Goal: Information Seeking & Learning: Learn about a topic

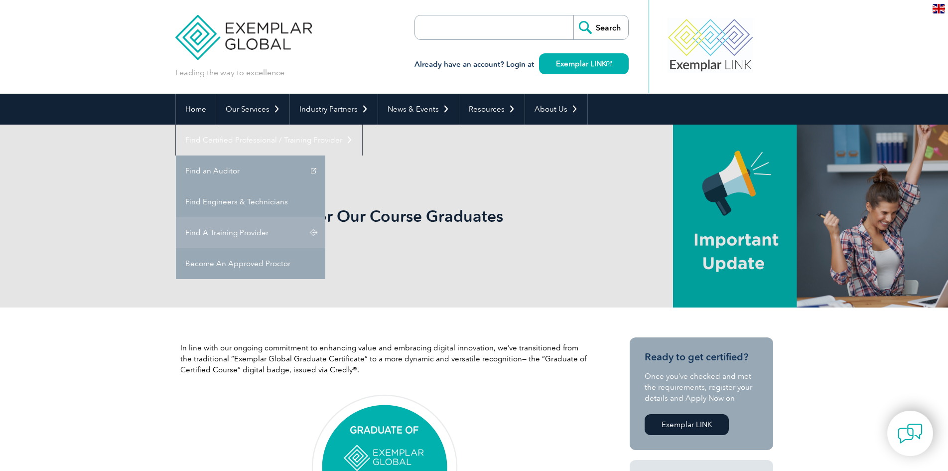
click at [325, 217] on link "Find A Training Provider" at bounding box center [250, 232] width 149 height 31
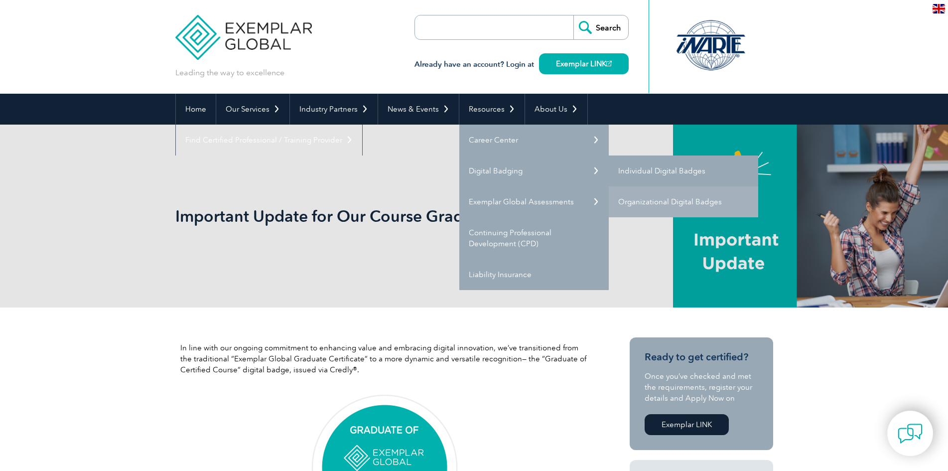
click at [684, 169] on link "Individual Digital Badges" at bounding box center [683, 170] width 149 height 31
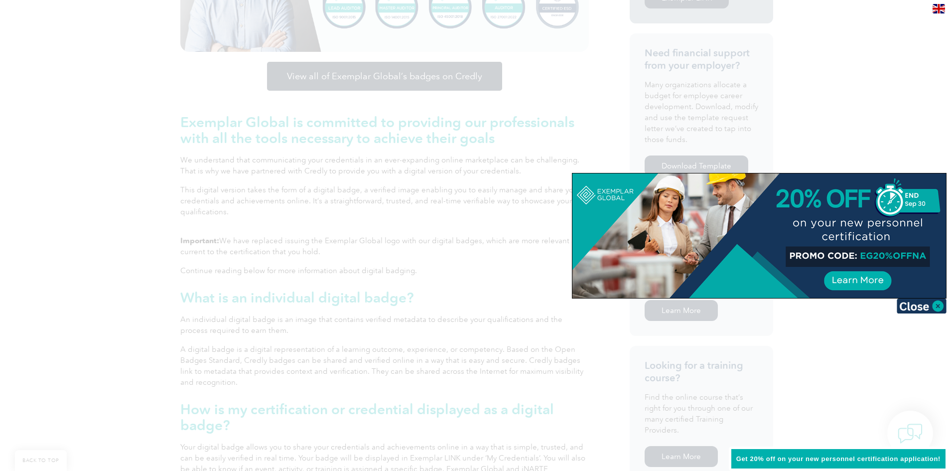
scroll to position [448, 0]
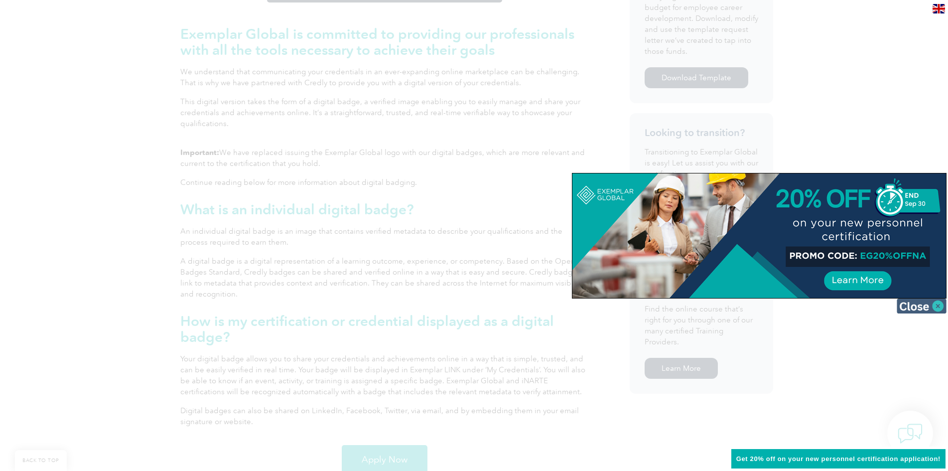
click at [936, 306] on img at bounding box center [921, 305] width 50 height 15
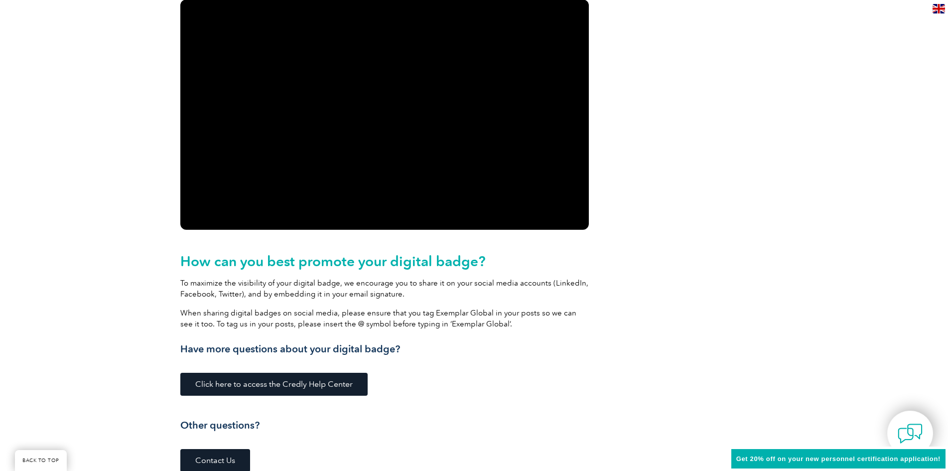
scroll to position [996, 0]
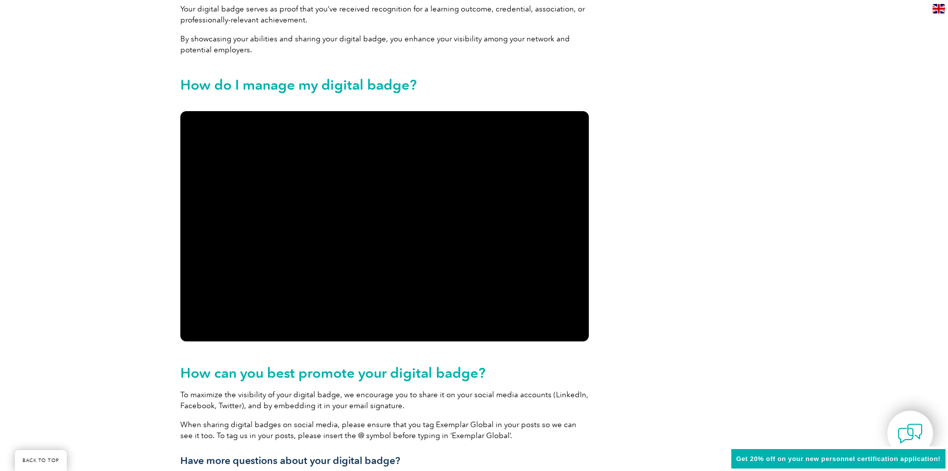
click at [75, 133] on div "View all of Exemplar Global’s badges on Credly Exemplar Global is committed to …" at bounding box center [474, 111] width 948 height 1732
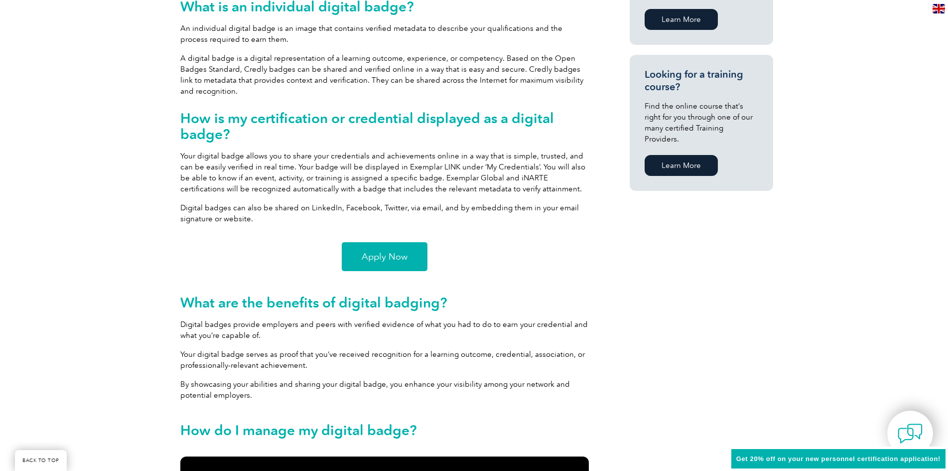
scroll to position [647, 0]
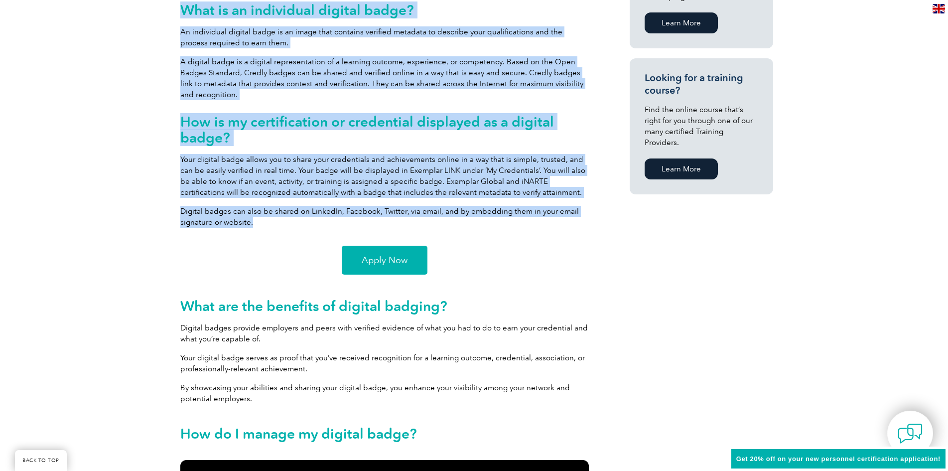
drag, startPoint x: 173, startPoint y: 160, endPoint x: 277, endPoint y: 225, distance: 122.2
click at [277, 225] on div "View all of Exemplar Global’s badges on Credly Exemplar Global is committed to …" at bounding box center [474, 460] width 948 height 1732
click at [272, 229] on div "Important: We have replaced issuing the Exemplar Global logo with our digital b…" at bounding box center [384, 92] width 408 height 288
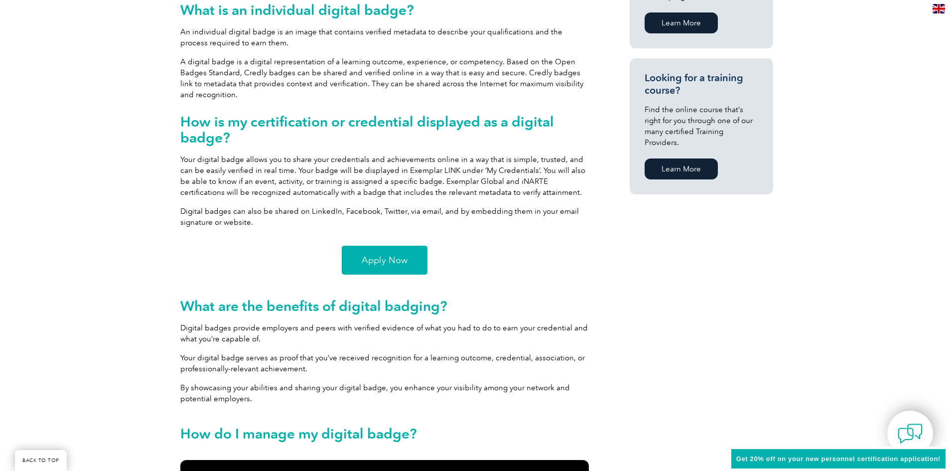
click at [400, 260] on span "Apply Now" at bounding box center [385, 259] width 46 height 9
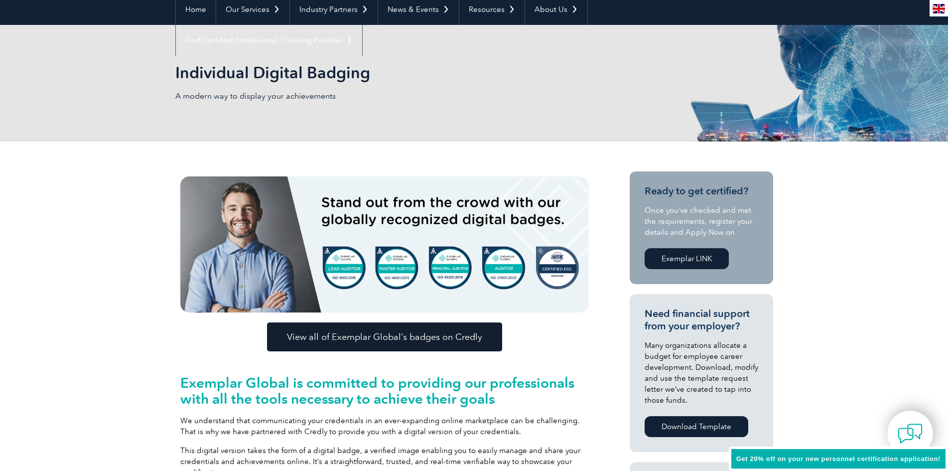
scroll to position [0, 0]
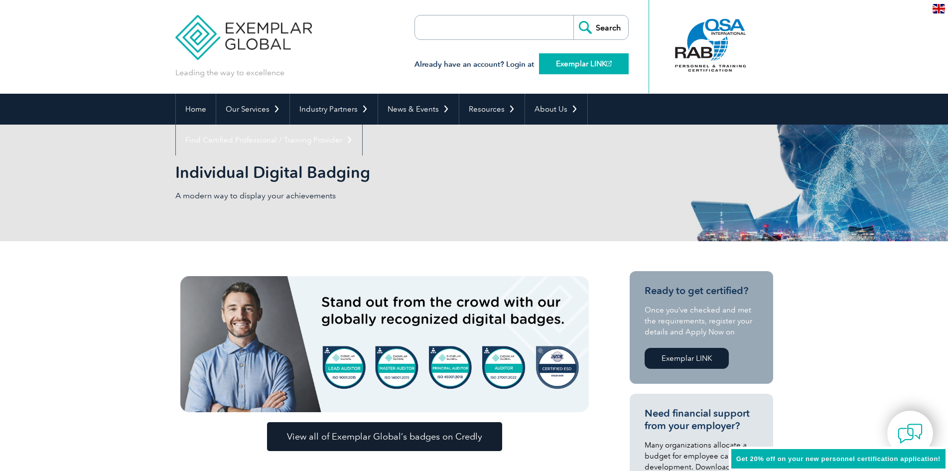
click at [601, 66] on link "Exemplar LINK" at bounding box center [584, 63] width 90 height 21
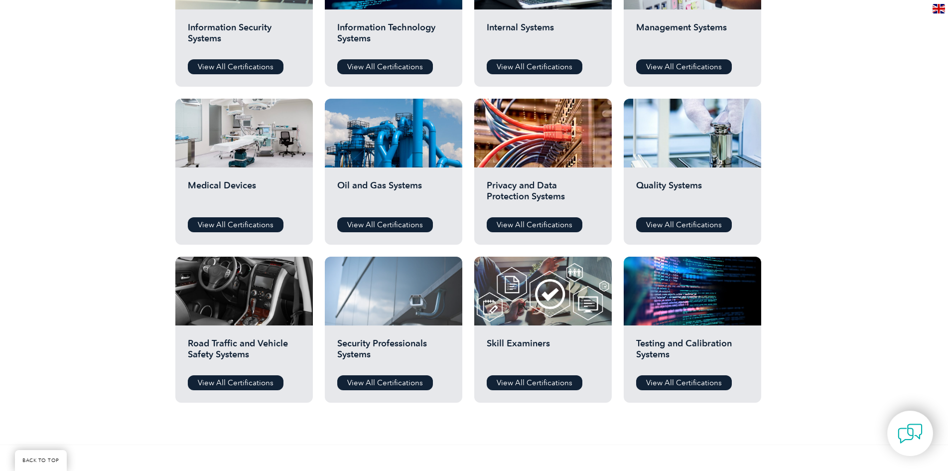
scroll to position [448, 0]
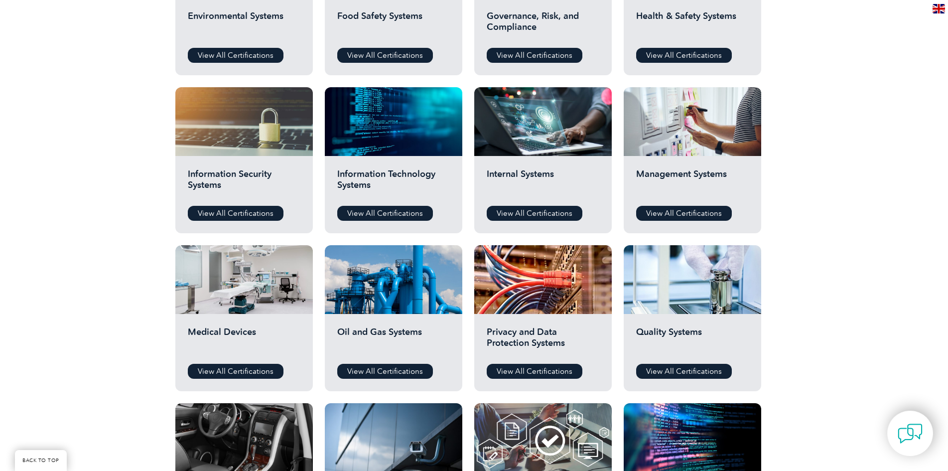
click at [380, 205] on div "Information Technology Systems View All Certifications" at bounding box center [393, 194] width 137 height 77
click at [380, 215] on link "View All Certifications" at bounding box center [385, 213] width 96 height 15
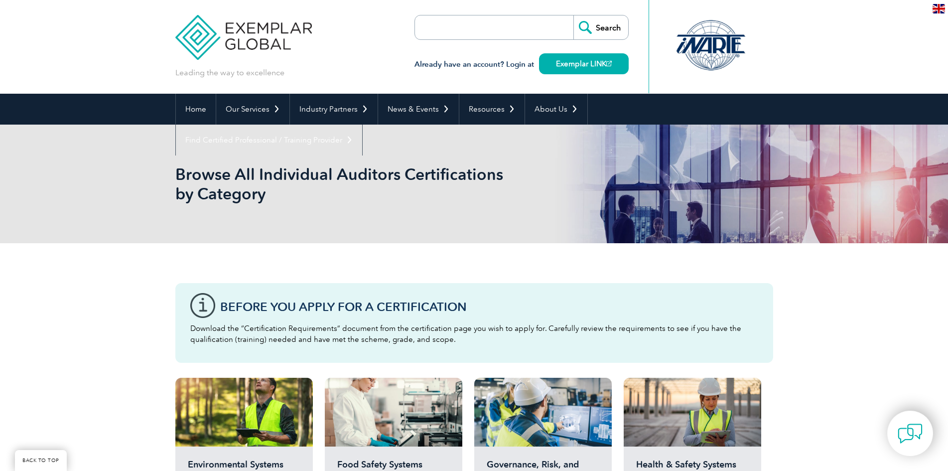
scroll to position [448, 0]
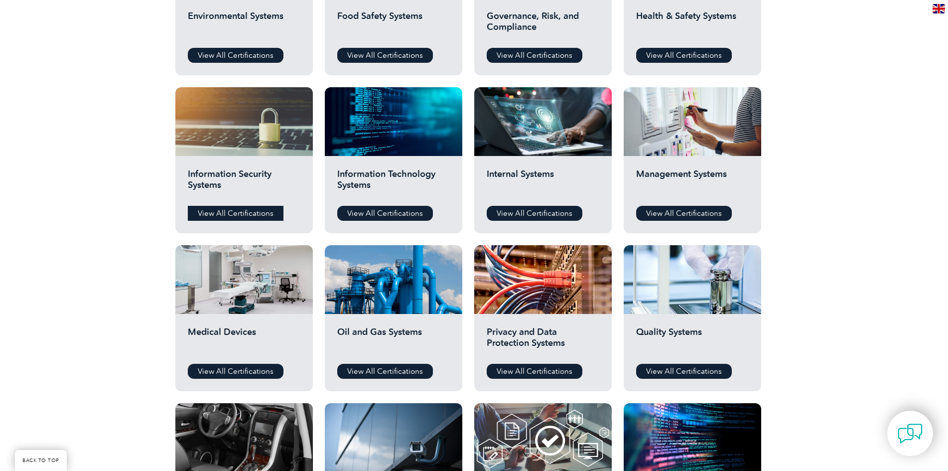
click at [260, 209] on link "View All Certifications" at bounding box center [236, 213] width 96 height 15
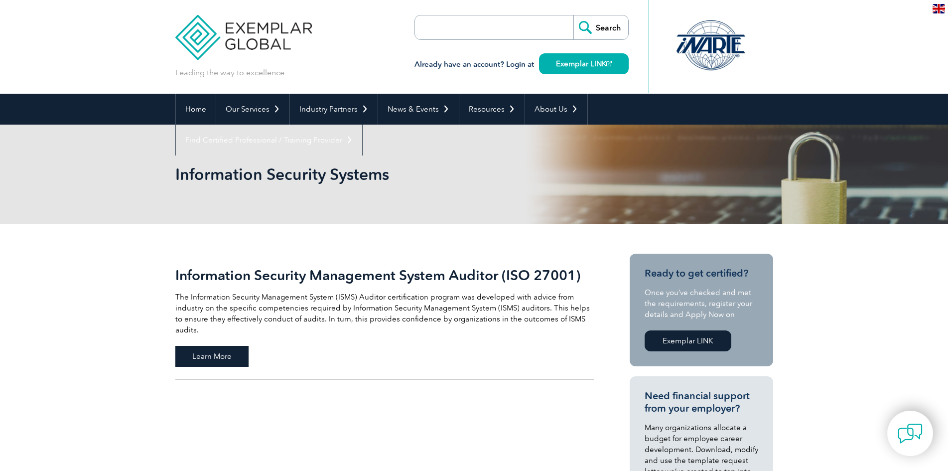
click at [235, 346] on span "Learn More" at bounding box center [211, 356] width 73 height 21
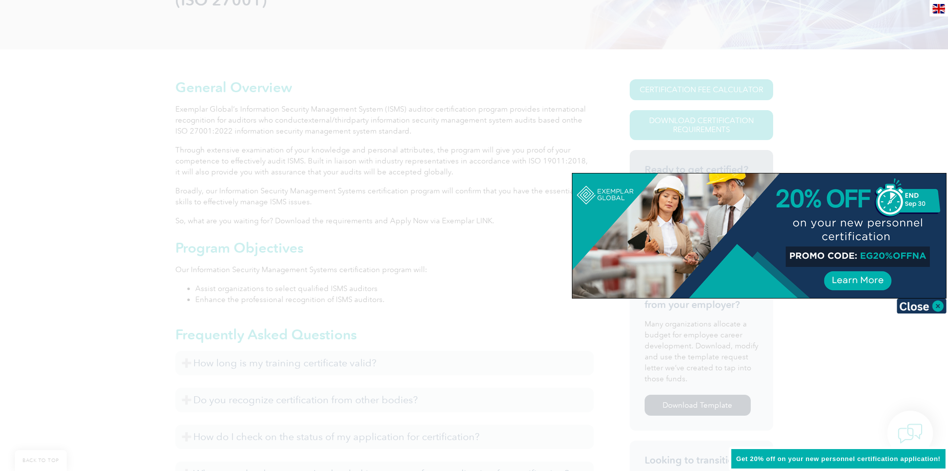
scroll to position [199, 0]
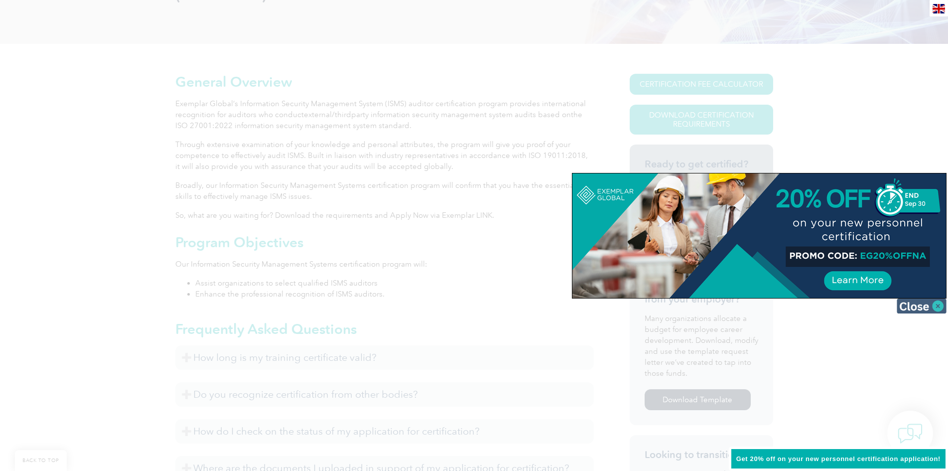
click at [924, 309] on img at bounding box center [921, 305] width 50 height 15
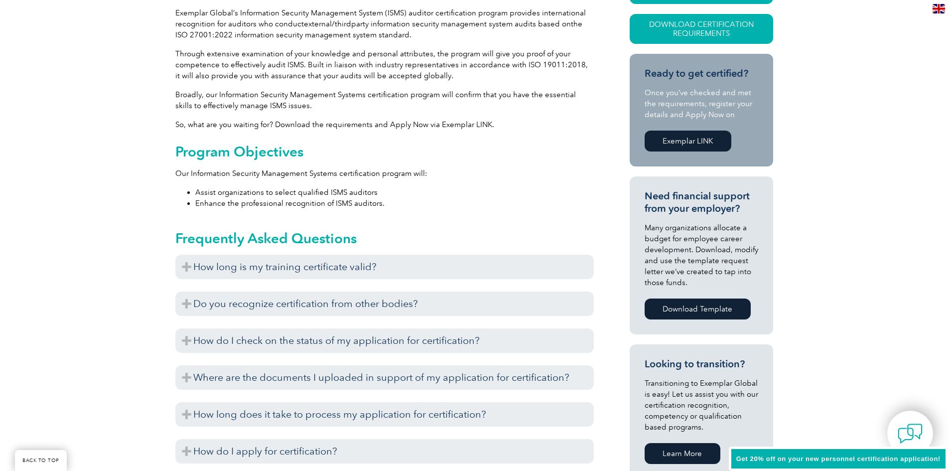
scroll to position [299, 0]
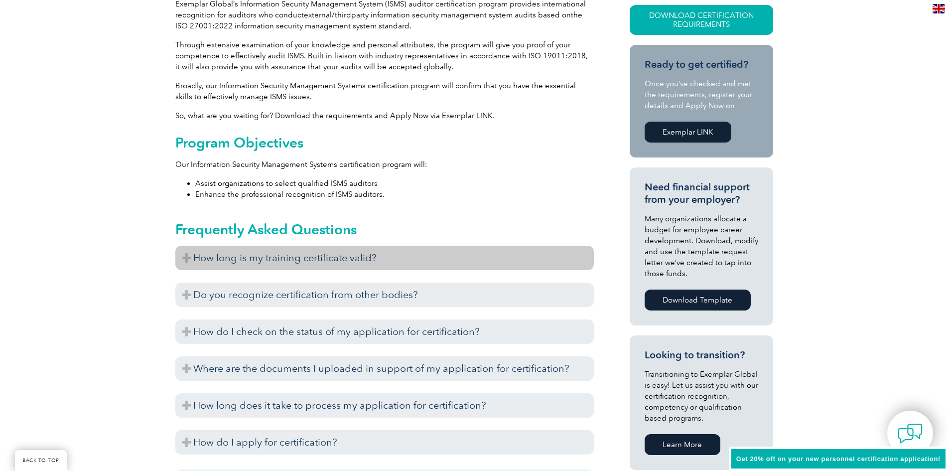
click at [341, 256] on h3 "How long is my training certificate valid?" at bounding box center [384, 258] width 418 height 24
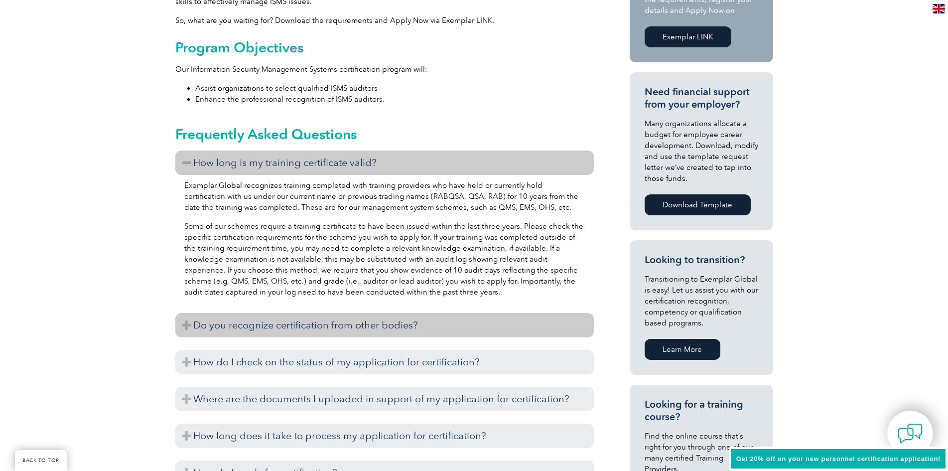
scroll to position [398, 0]
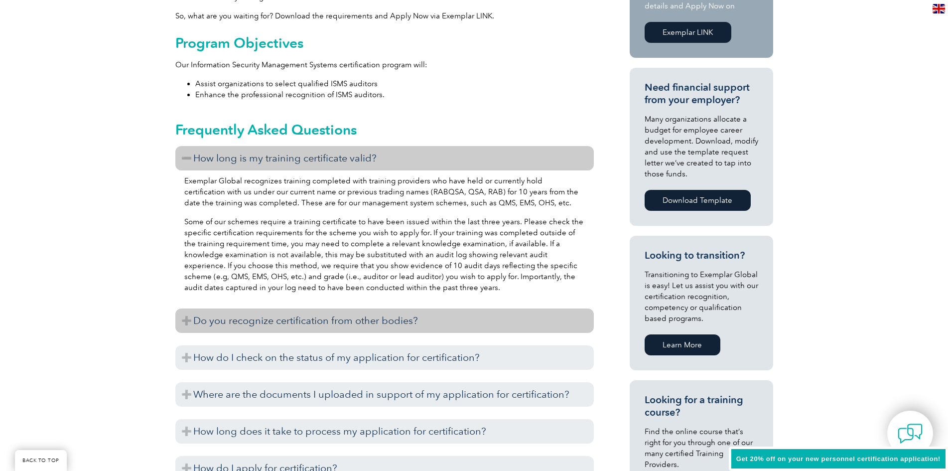
click at [391, 323] on h3 "Do you recognize certification from other bodies?" at bounding box center [384, 320] width 418 height 24
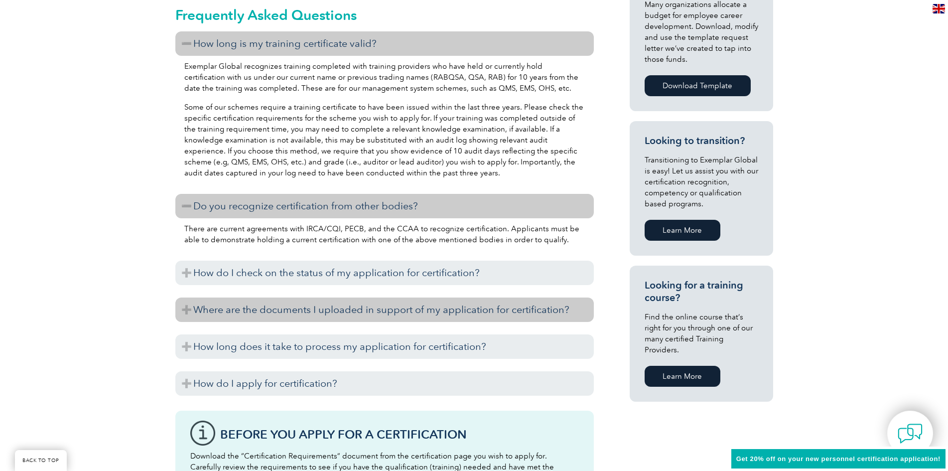
scroll to position [548, 0]
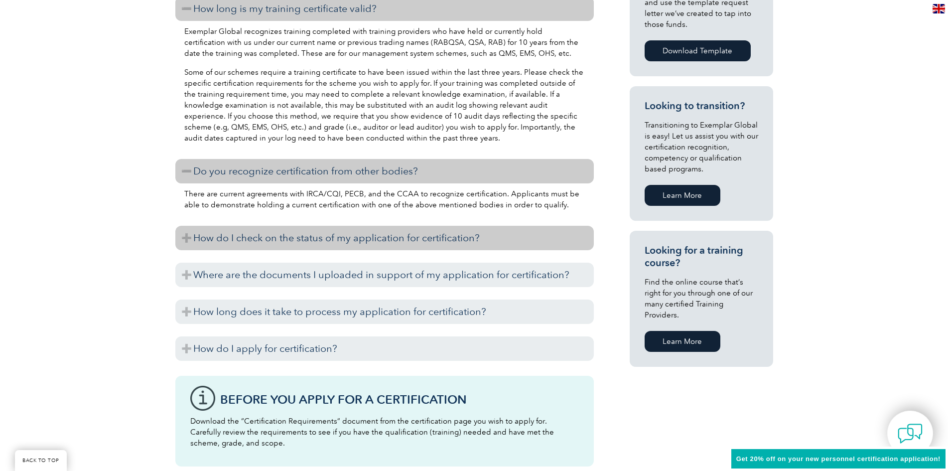
click at [393, 240] on h3 "How do I check on the status of my application for certification?" at bounding box center [384, 238] width 418 height 24
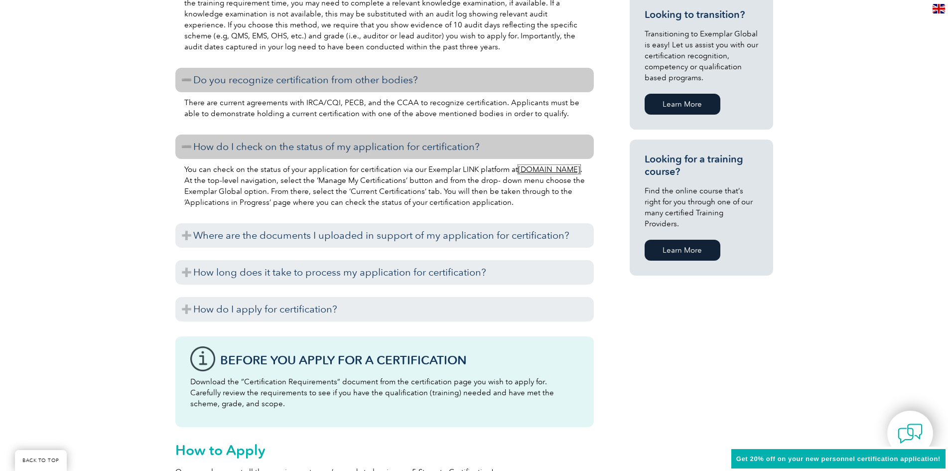
scroll to position [647, 0]
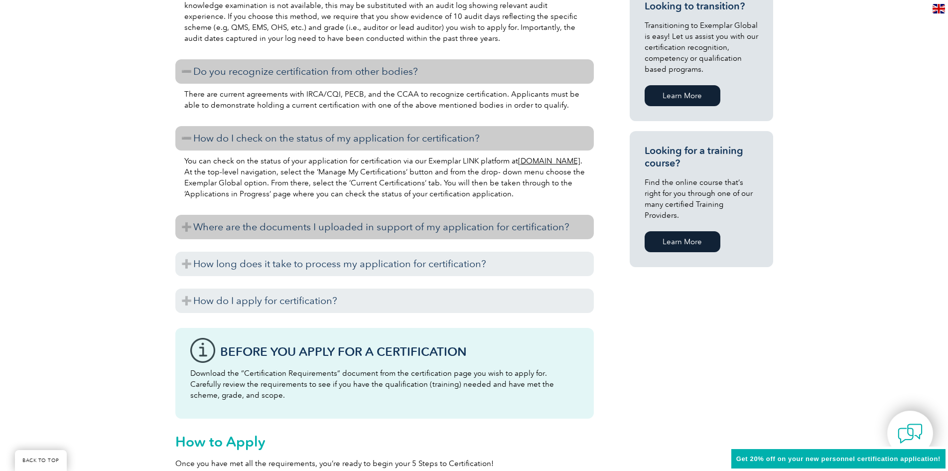
click at [413, 224] on h3 "Where are the documents I uploaded in support of my application for certificati…" at bounding box center [384, 227] width 418 height 24
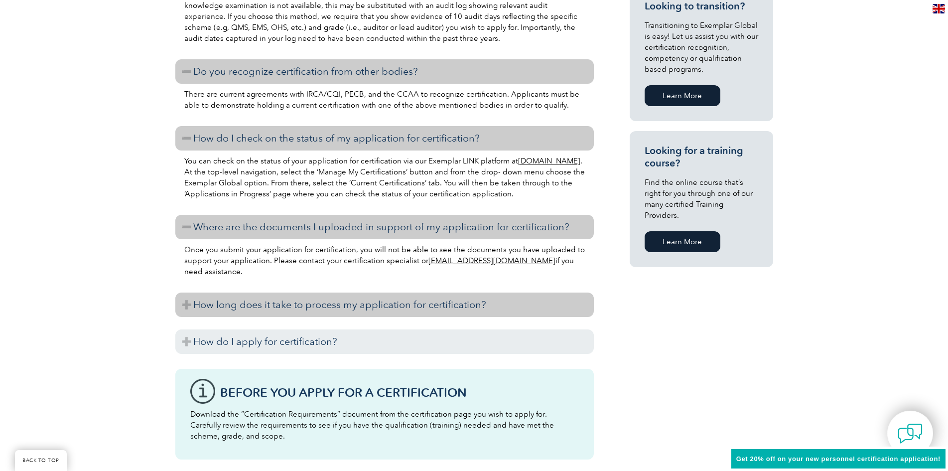
click at [412, 298] on h3 "How long does it take to process my application for certification?" at bounding box center [384, 304] width 418 height 24
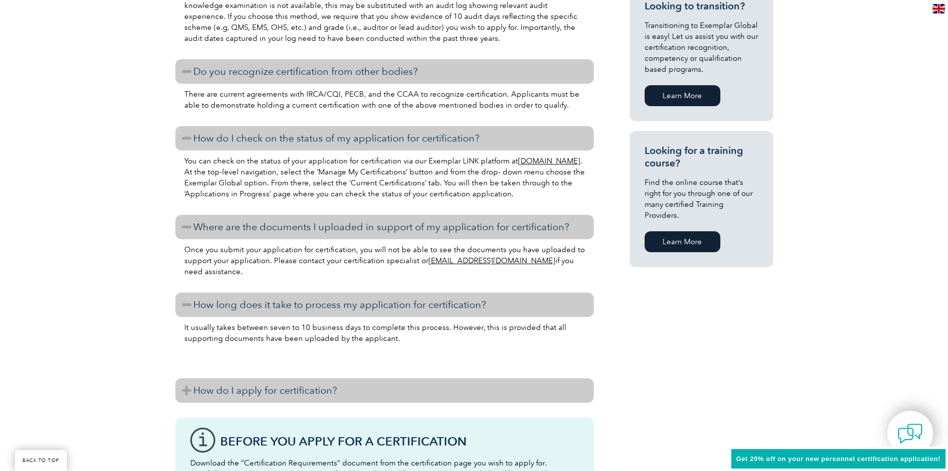
click at [394, 399] on h3 "How do I apply for certification?" at bounding box center [384, 390] width 418 height 24
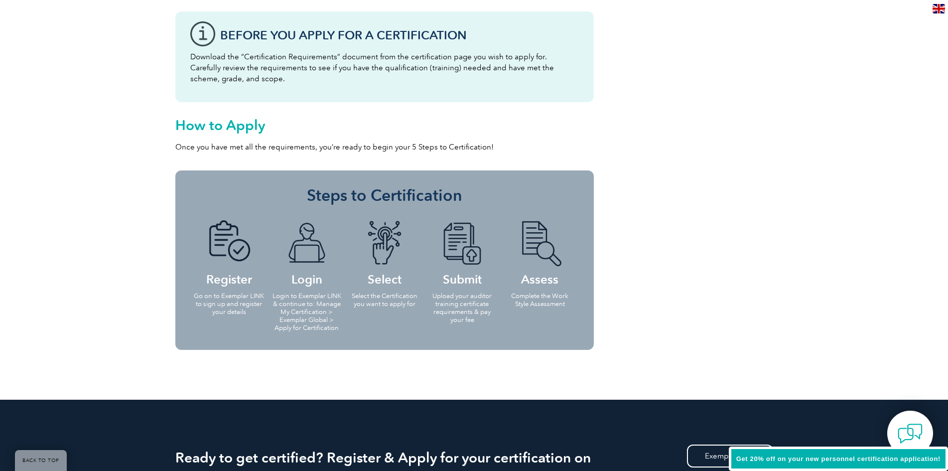
scroll to position [1544, 0]
